Goal: Transaction & Acquisition: Purchase product/service

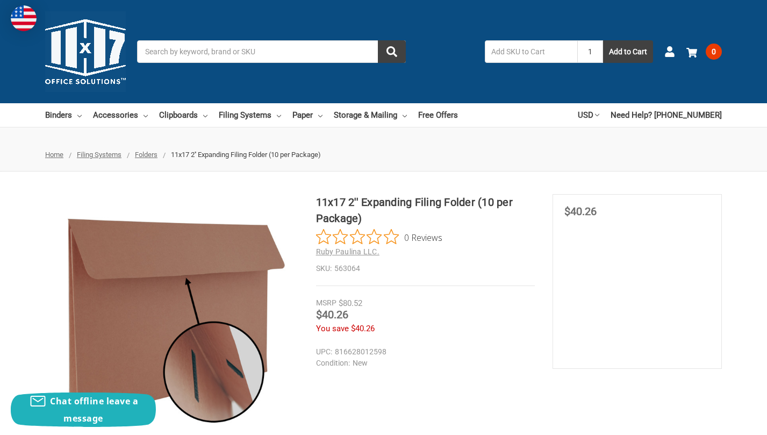
click at [577, 51] on input "1" at bounding box center [590, 51] width 26 height 23
type input "5"
click at [603, 40] on button "Add to Cart" at bounding box center [628, 51] width 50 height 23
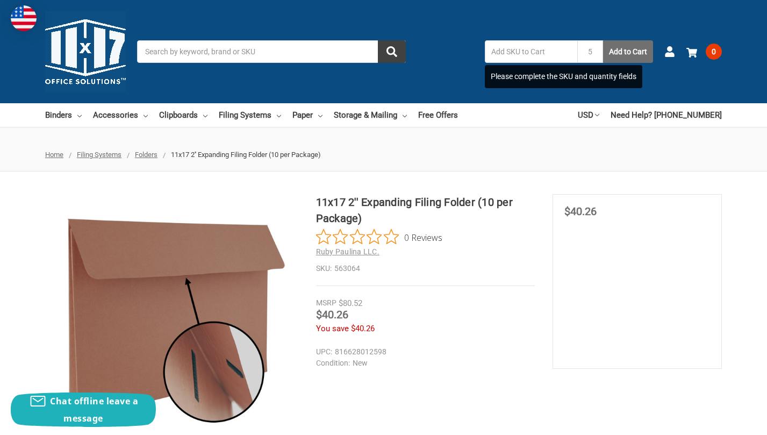
click at [603, 46] on button "Add to Cart" at bounding box center [628, 51] width 50 height 23
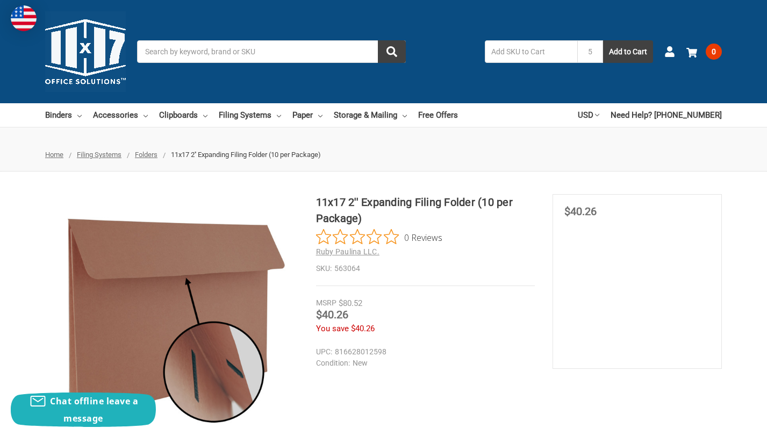
click at [497, 47] on input "text" at bounding box center [531, 51] width 92 height 23
type input "563064"
click at [608, 47] on button "Add to Cart" at bounding box center [628, 51] width 50 height 23
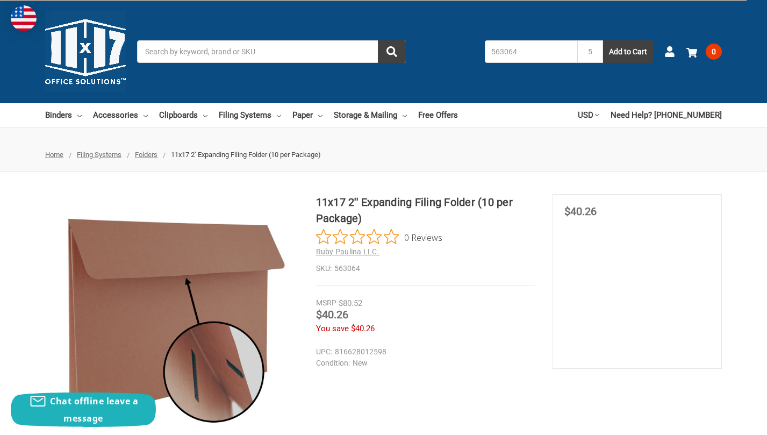
type input "1"
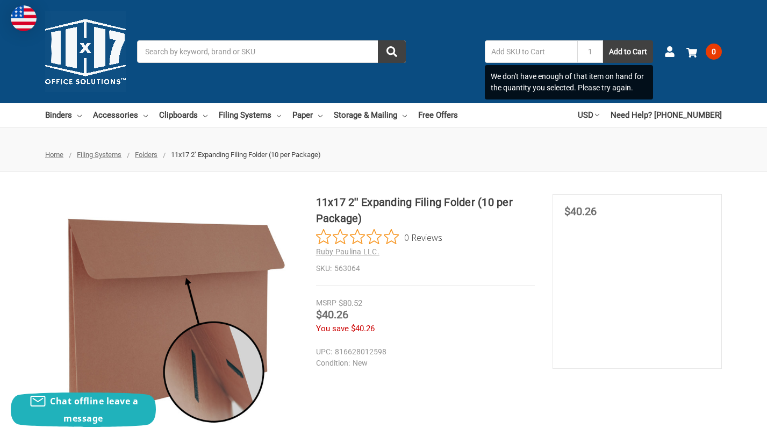
click at [483, 38] on div "Toggle menu Search We don't have enough of that item on hand for the quantity y…" at bounding box center [383, 51] width 767 height 103
click at [485, 48] on input "text" at bounding box center [531, 51] width 92 height 23
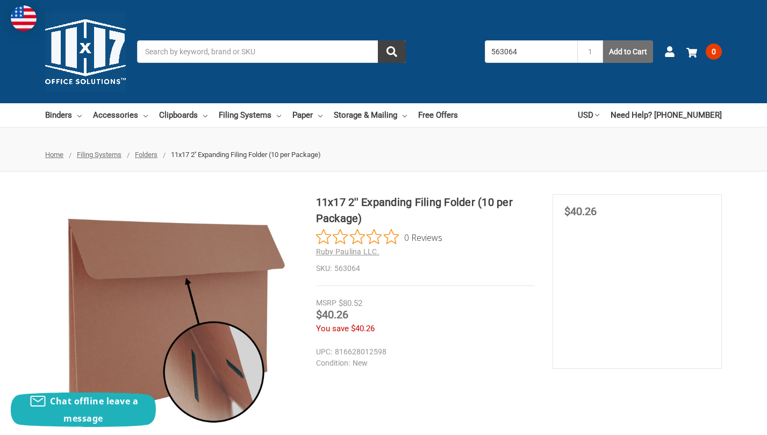
type input "563064"
click at [603, 51] on button "Add to Cart" at bounding box center [628, 51] width 50 height 23
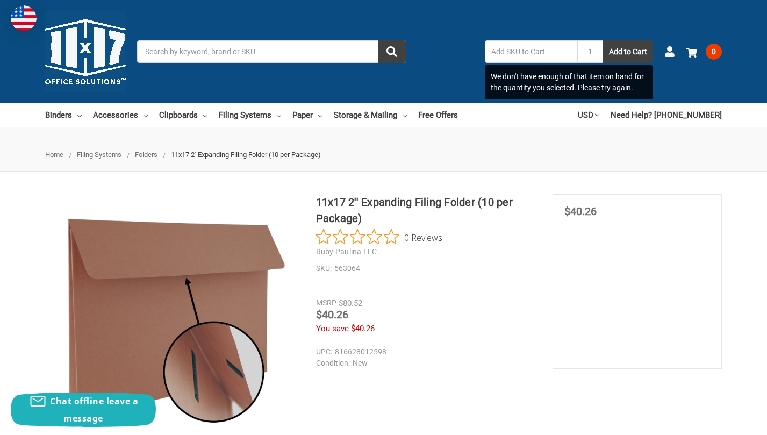
click at [501, 155] on ul "Home Filing Systems Folders 11x17 2'' Expanding Filing Folder (10 per Package)" at bounding box center [383, 154] width 767 height 33
